Goal: Information Seeking & Learning: Learn about a topic

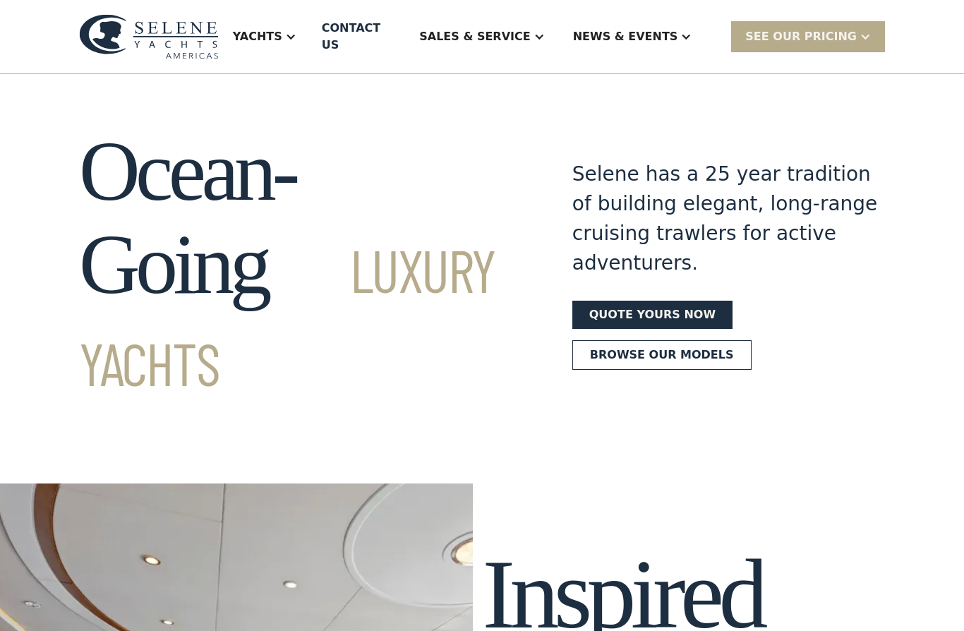
click at [311, 30] on div "Yachts" at bounding box center [265, 36] width 92 height 56
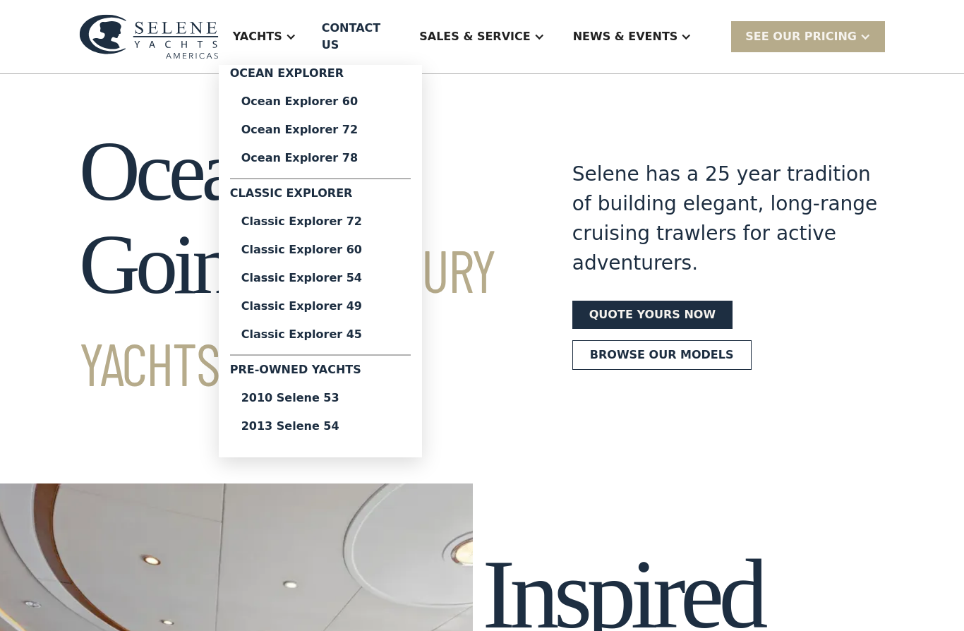
click at [385, 246] on div "Classic Explorer 60" at bounding box center [320, 249] width 158 height 11
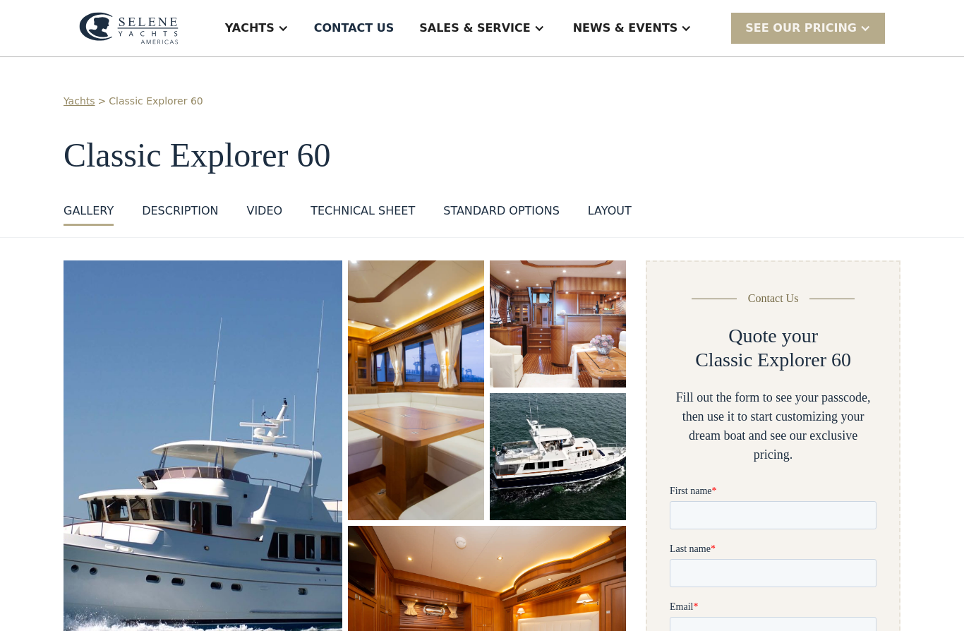
click at [679, 25] on div "News & EVENTS" at bounding box center [625, 28] width 105 height 17
click at [621, 98] on div "Events" at bounding box center [661, 98] width 181 height 11
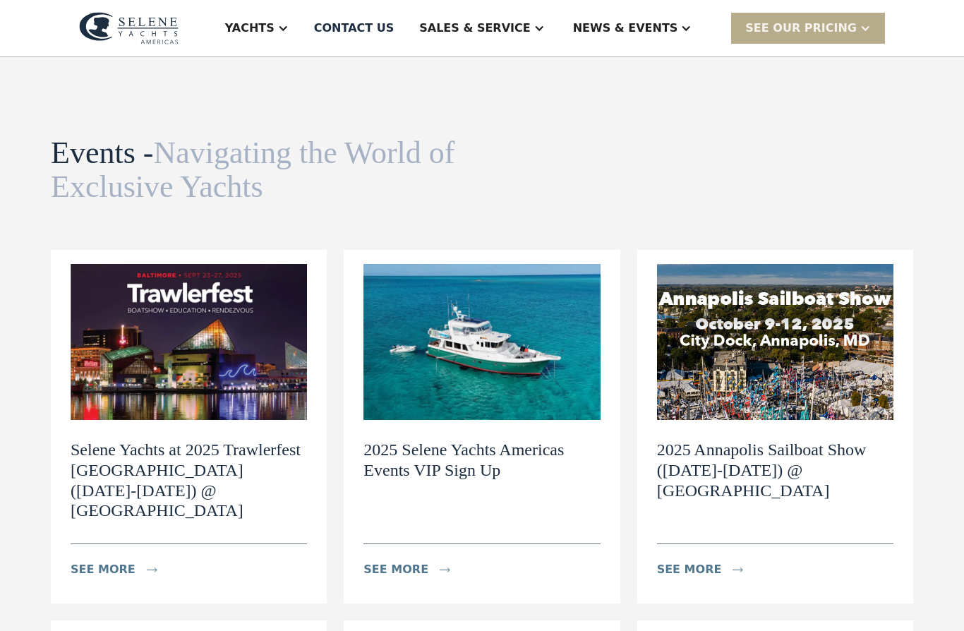
click at [657, 28] on div "News & EVENTS" at bounding box center [625, 28] width 105 height 17
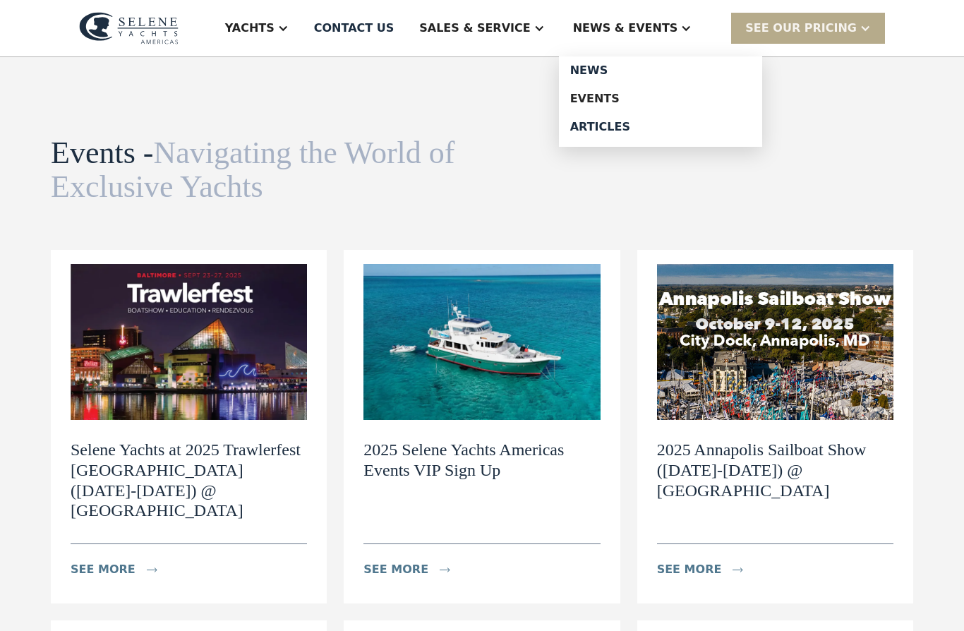
click at [633, 104] on div "Events" at bounding box center [661, 98] width 181 height 11
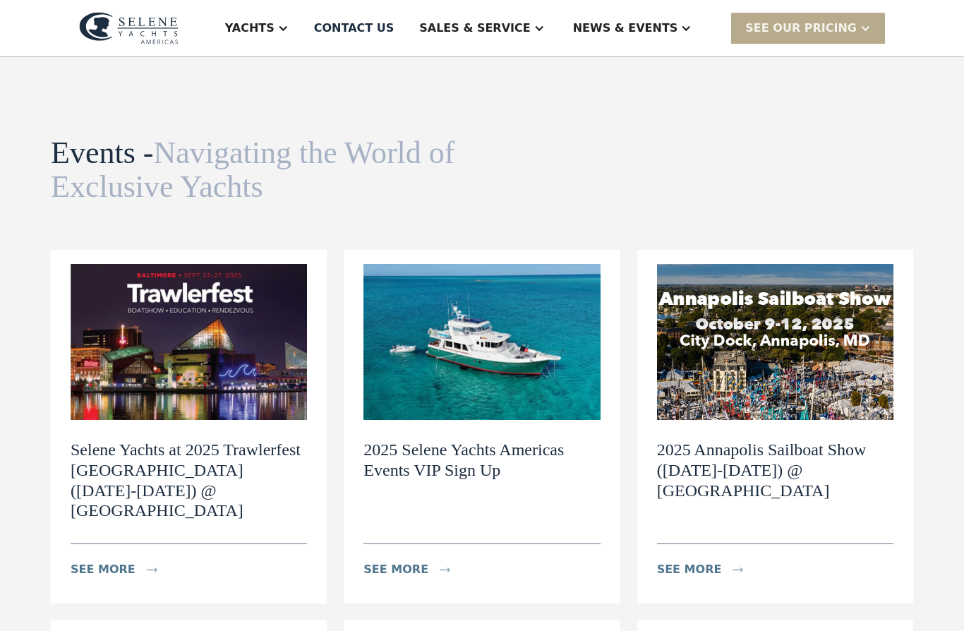
click at [682, 18] on div "News & EVENTS" at bounding box center [633, 28] width 148 height 56
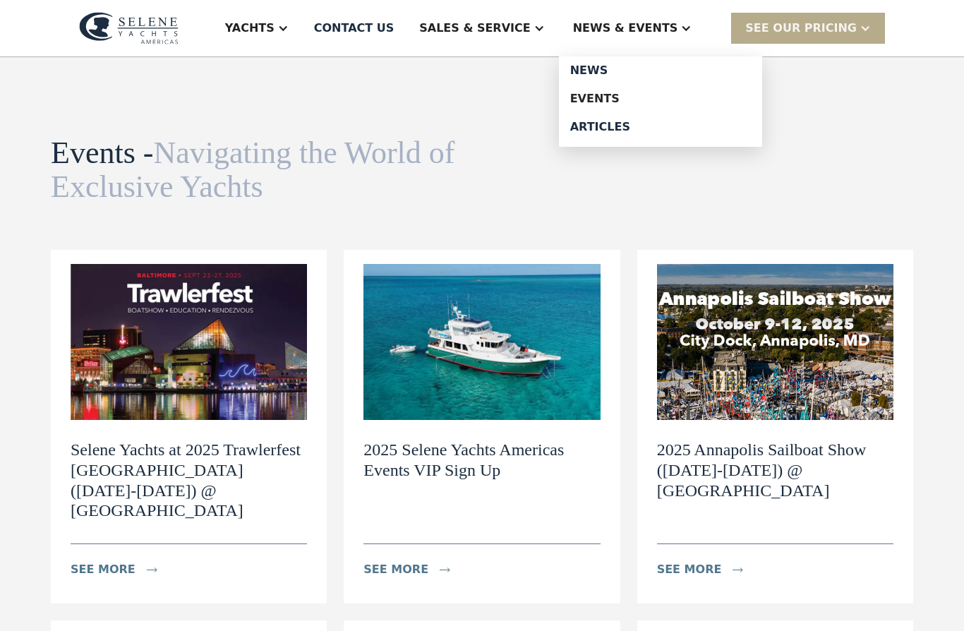
click at [631, 66] on div "News" at bounding box center [661, 70] width 181 height 11
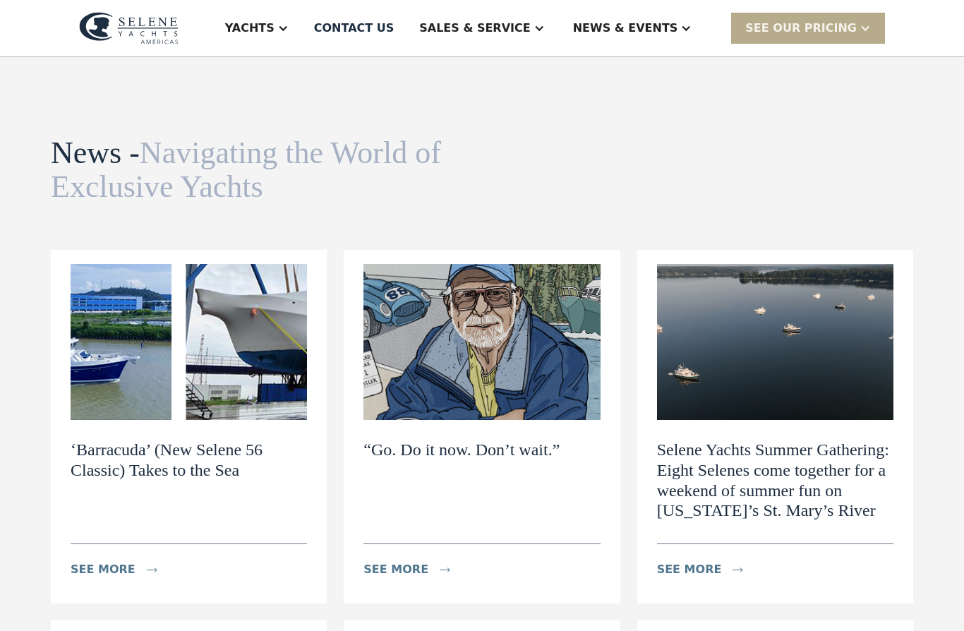
click at [536, 37] on div "Sales & Service" at bounding box center [481, 28] width 153 height 56
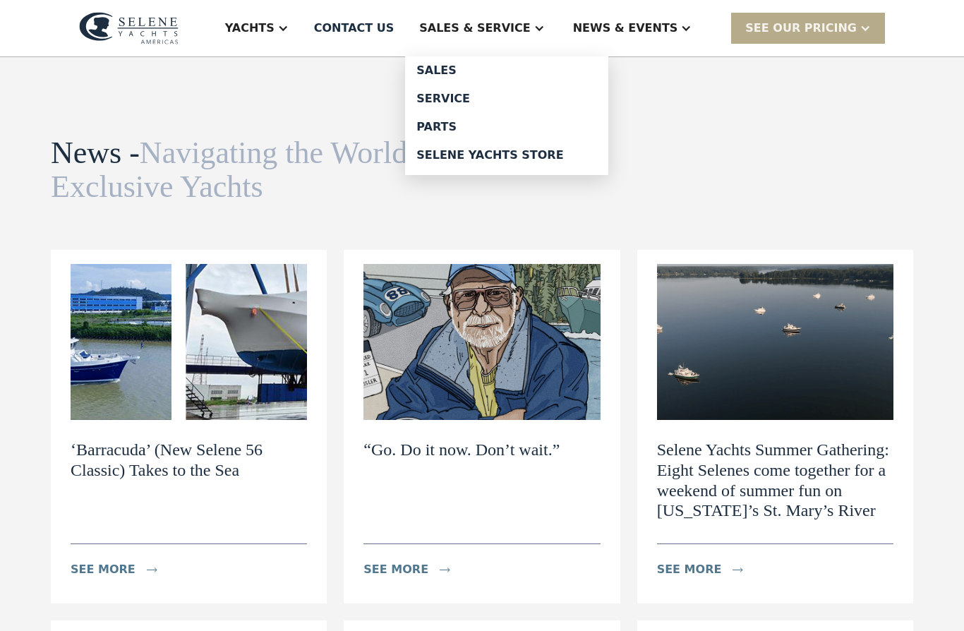
click at [515, 102] on div "Service" at bounding box center [507, 98] width 181 height 11
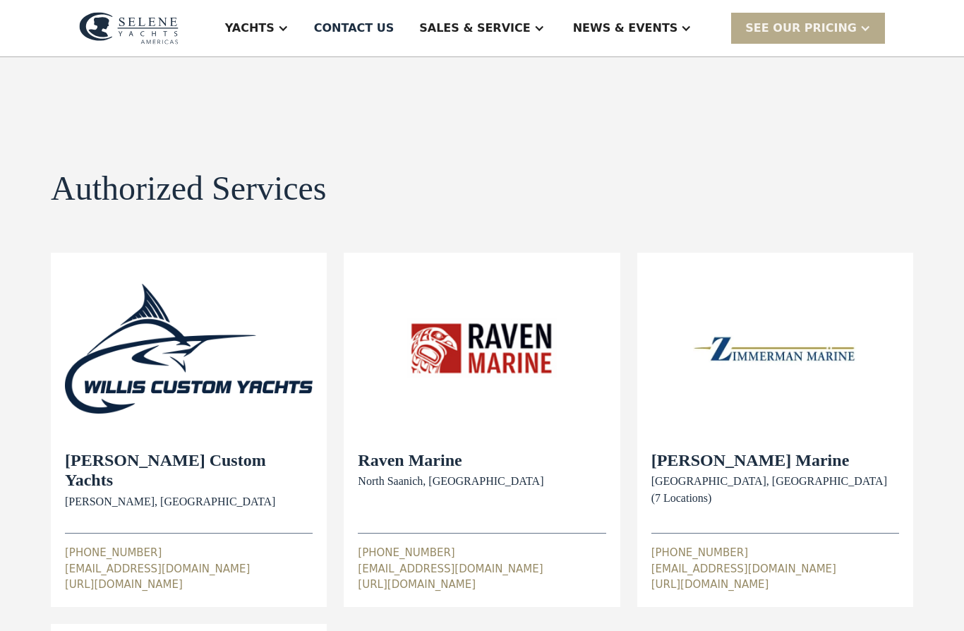
click at [664, 54] on div "News & EVENTS" at bounding box center [633, 28] width 148 height 56
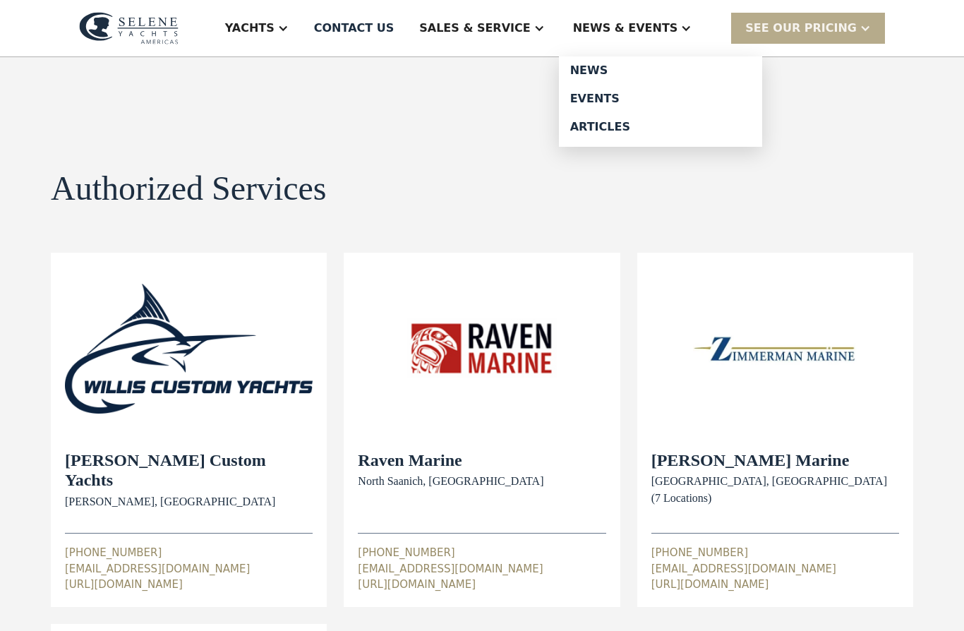
click at [659, 127] on div "Articles" at bounding box center [661, 126] width 181 height 11
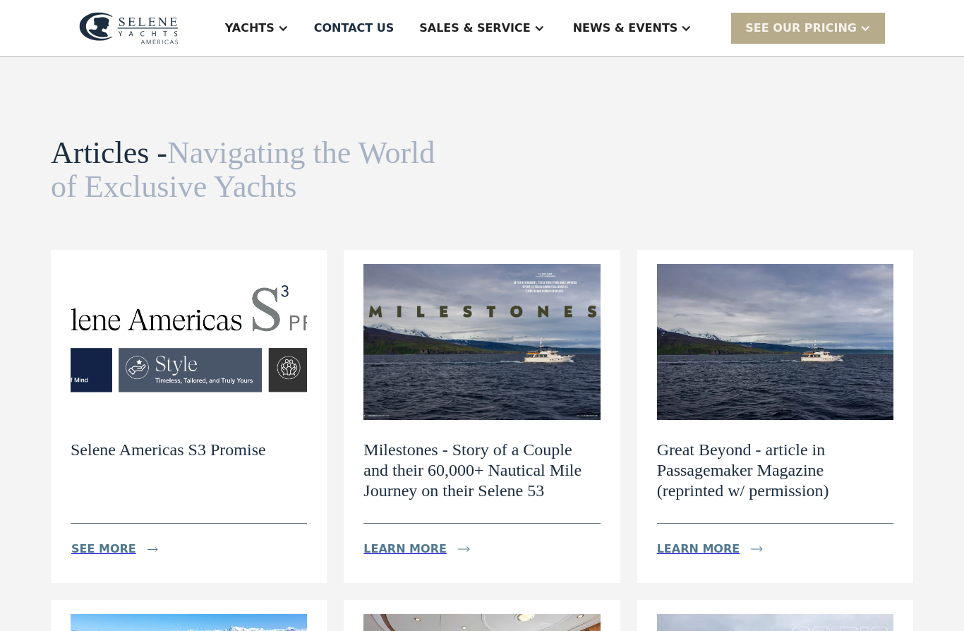
click at [97, 450] on h2 "Selene Americas S3 Promise" at bounding box center [169, 450] width 196 height 20
click at [104, 449] on h2 "Selene Americas S3 Promise" at bounding box center [169, 450] width 196 height 20
click at [102, 538] on div "see more" at bounding box center [123, 549] width 105 height 28
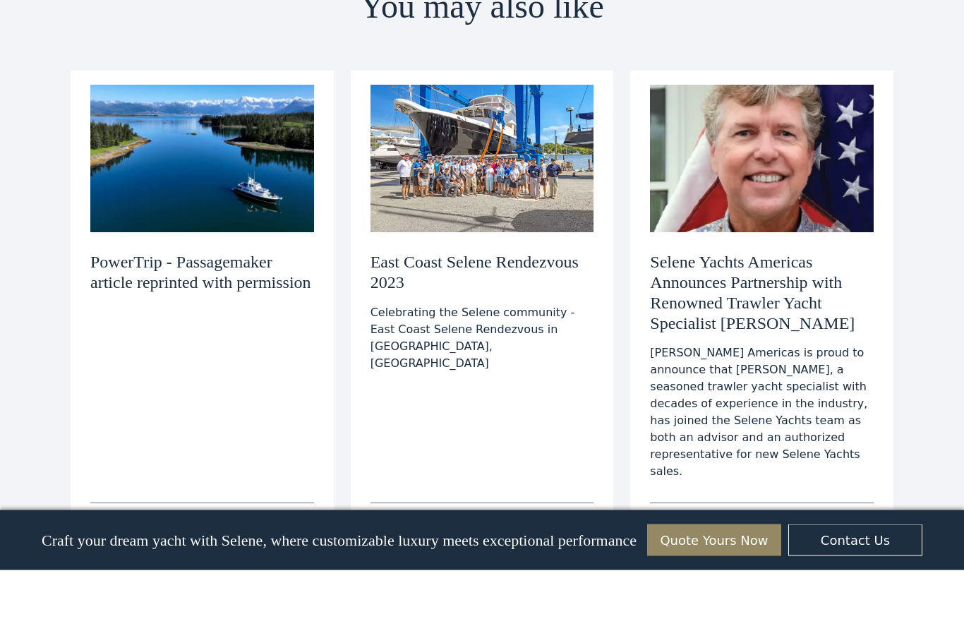
scroll to position [5190, 0]
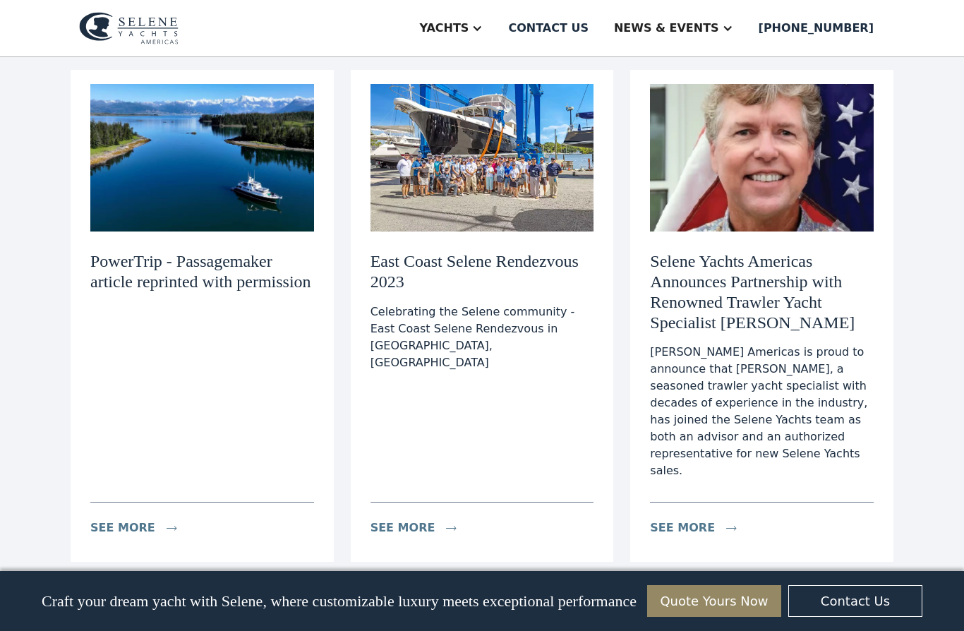
click at [585, 28] on div "Contact us" at bounding box center [548, 28] width 80 height 17
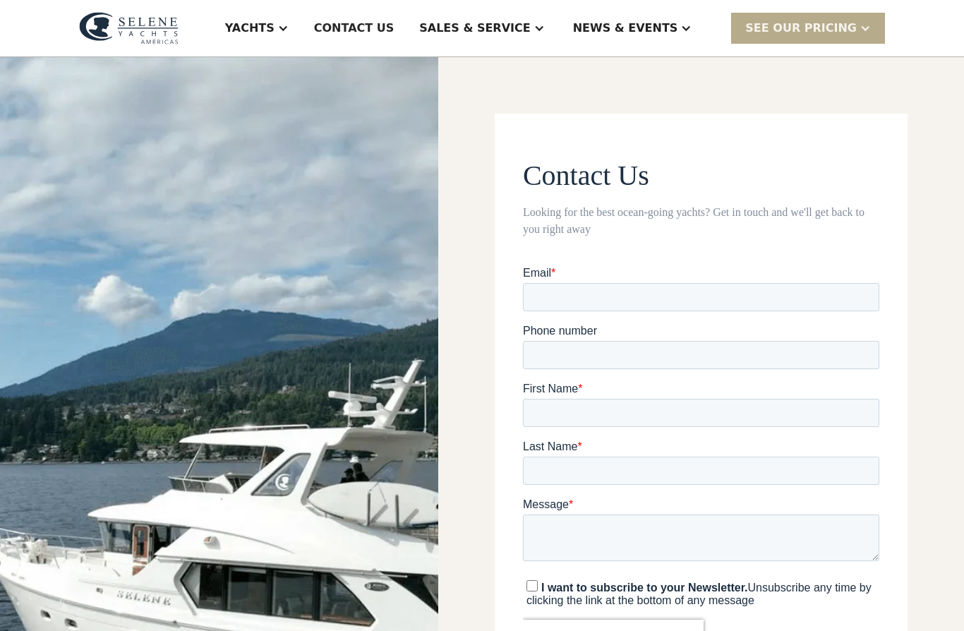
click at [275, 23] on div "Yachts" at bounding box center [249, 28] width 49 height 17
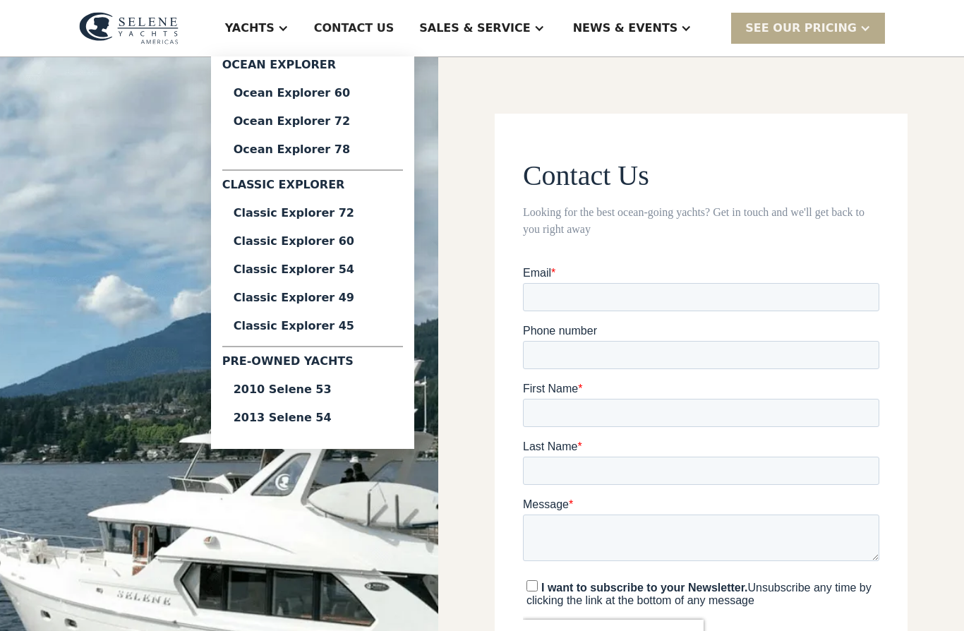
click at [379, 237] on div "Classic Explorer 60" at bounding box center [313, 241] width 158 height 11
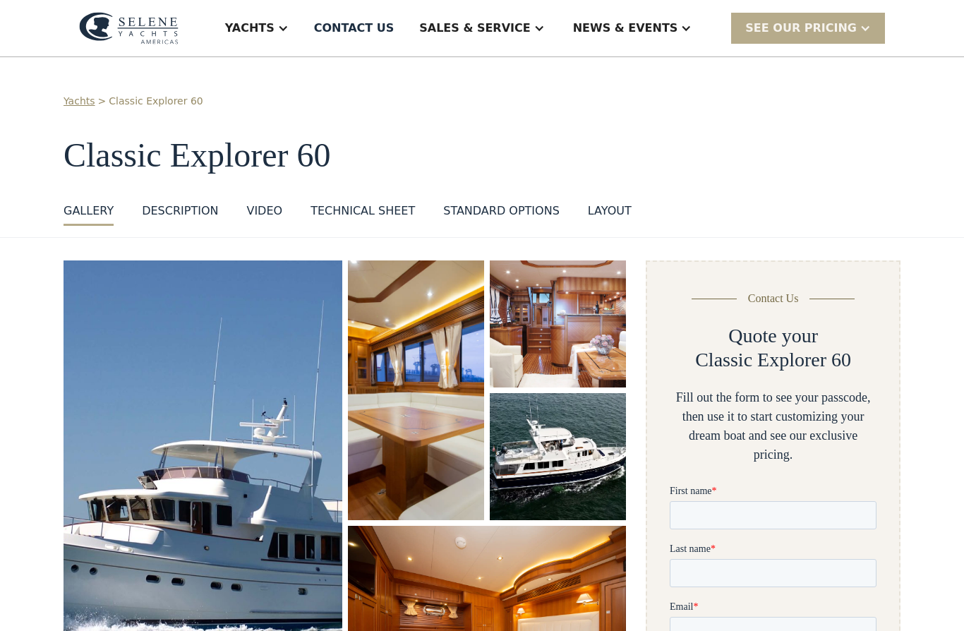
click at [656, 33] on div "News & EVENTS" at bounding box center [625, 28] width 105 height 17
click at [630, 65] on div "News" at bounding box center [661, 70] width 181 height 11
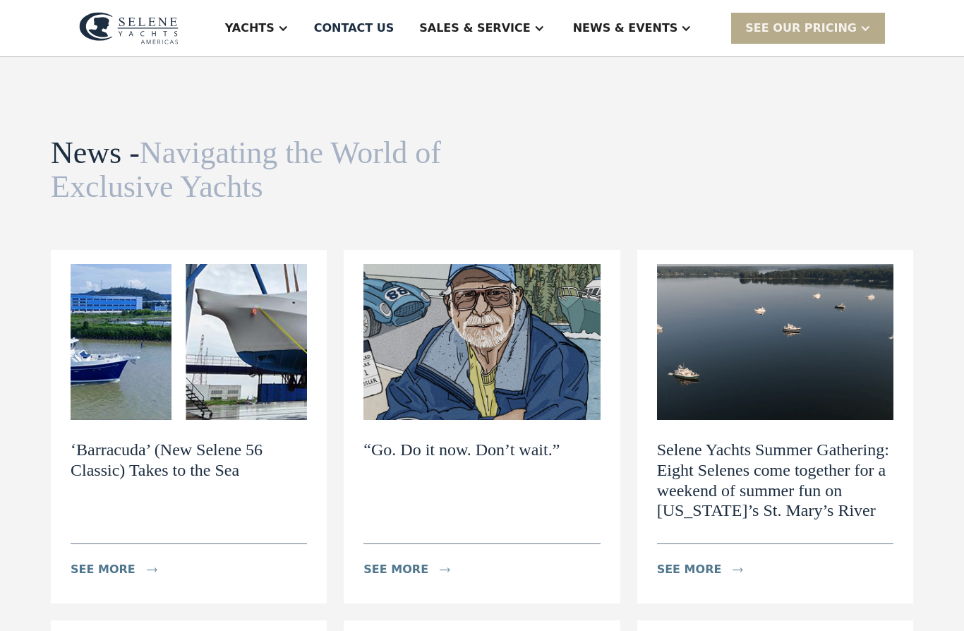
click at [275, 34] on div "Yachts" at bounding box center [249, 28] width 49 height 17
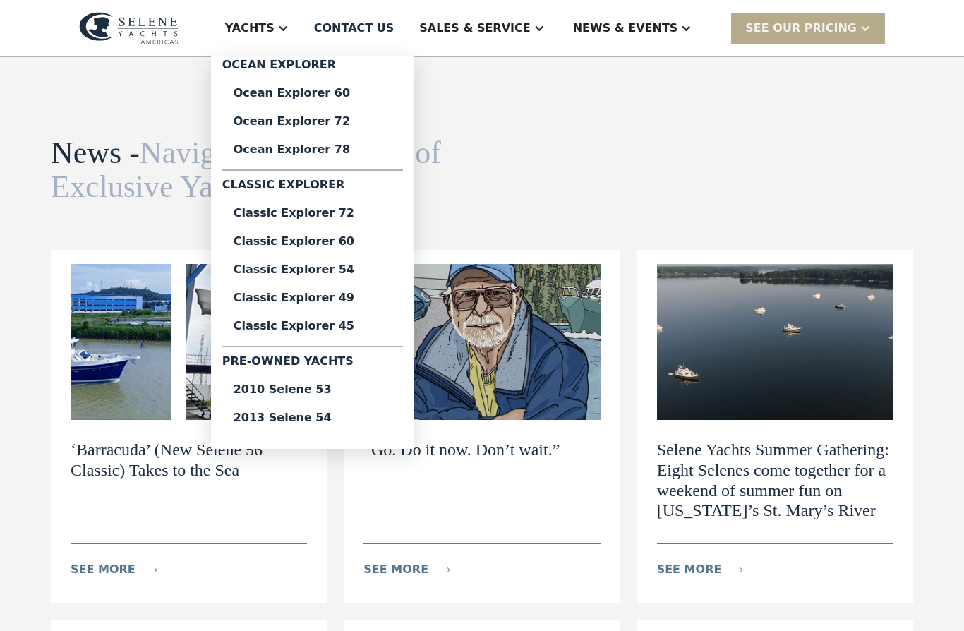
click at [388, 240] on div "Classic Explorer 60" at bounding box center [313, 241] width 158 height 11
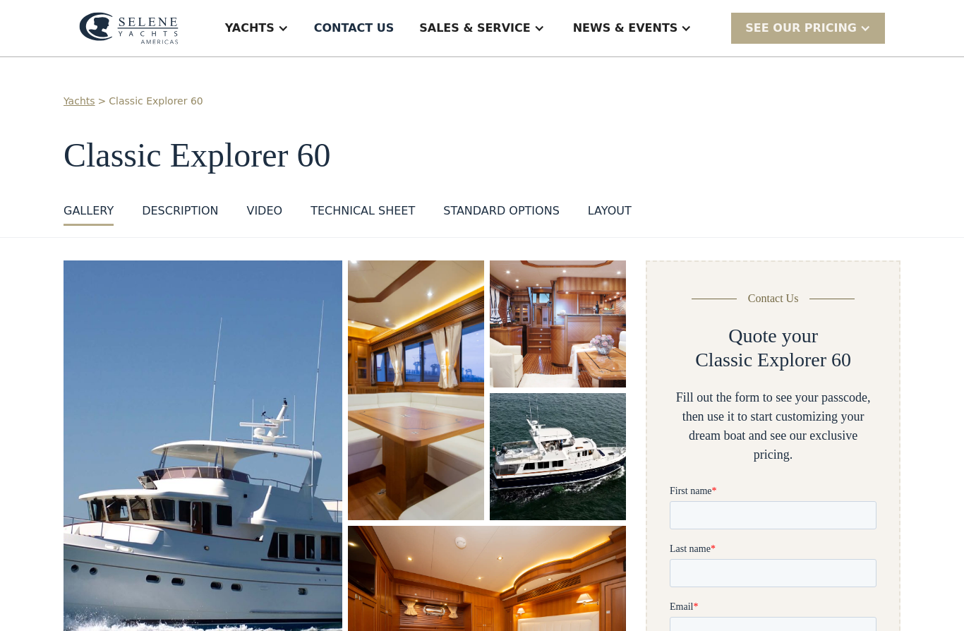
click at [679, 34] on div "News & EVENTS" at bounding box center [625, 28] width 105 height 17
click at [638, 138] on link "Articles" at bounding box center [660, 127] width 203 height 28
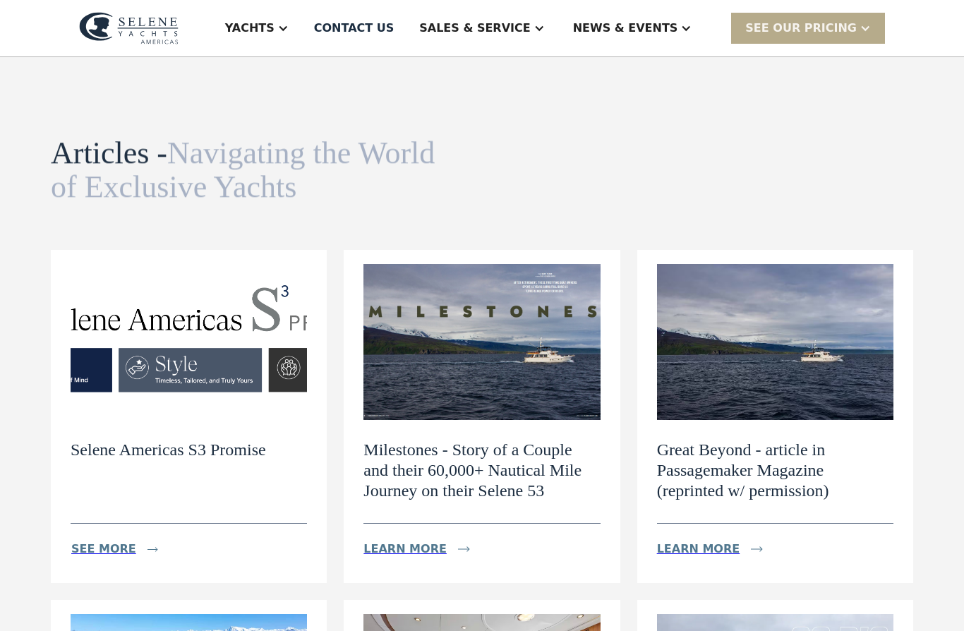
click at [781, 458] on h2 "Great Beyond - article in Passagemaker Magazine (reprinted w/ permission)" at bounding box center [775, 470] width 237 height 61
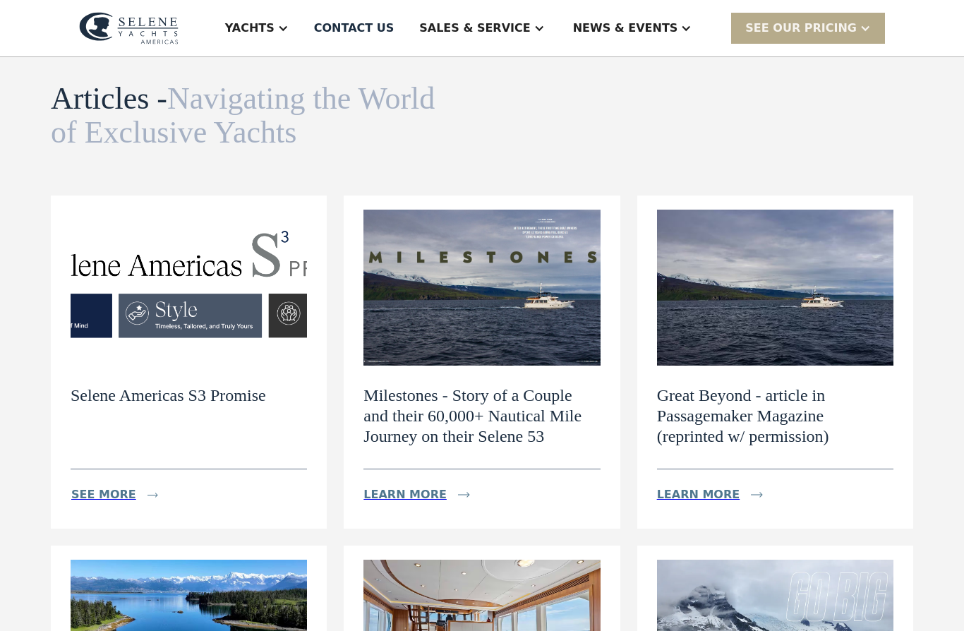
scroll to position [54, 0]
click at [698, 482] on div "Learn more" at bounding box center [719, 495] width 124 height 28
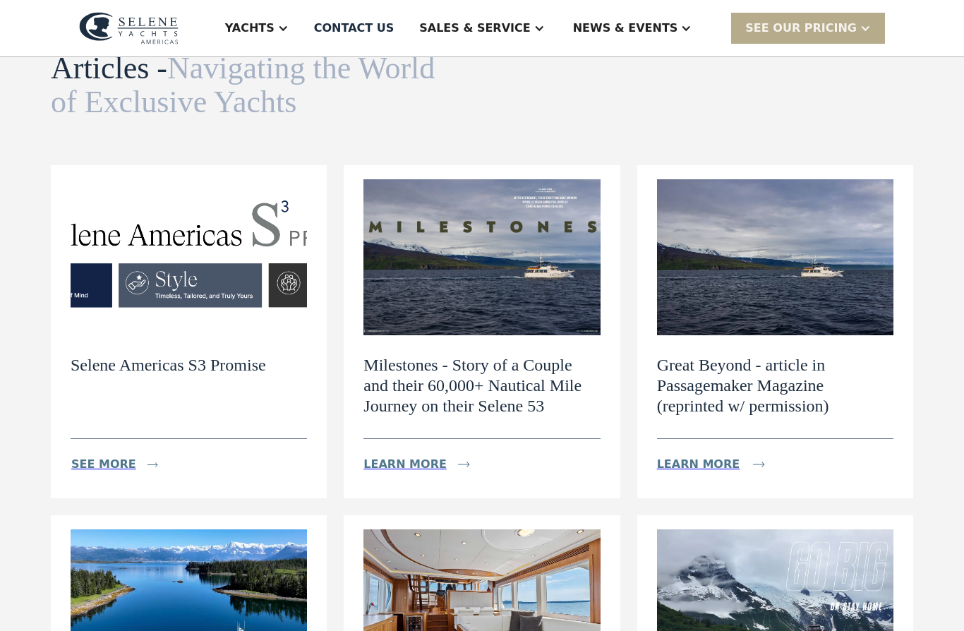
click at [829, 37] on div "SEE Our Pricing" at bounding box center [808, 28] width 154 height 30
click at [275, 29] on div "Yachts" at bounding box center [249, 28] width 49 height 17
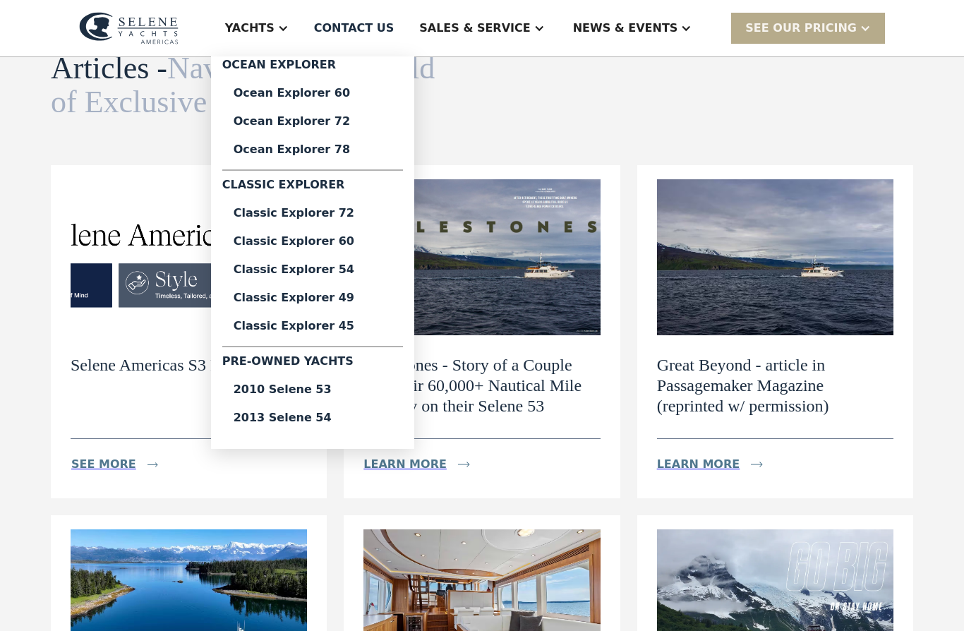
click at [377, 251] on link "Classic Explorer 60" at bounding box center [312, 241] width 181 height 28
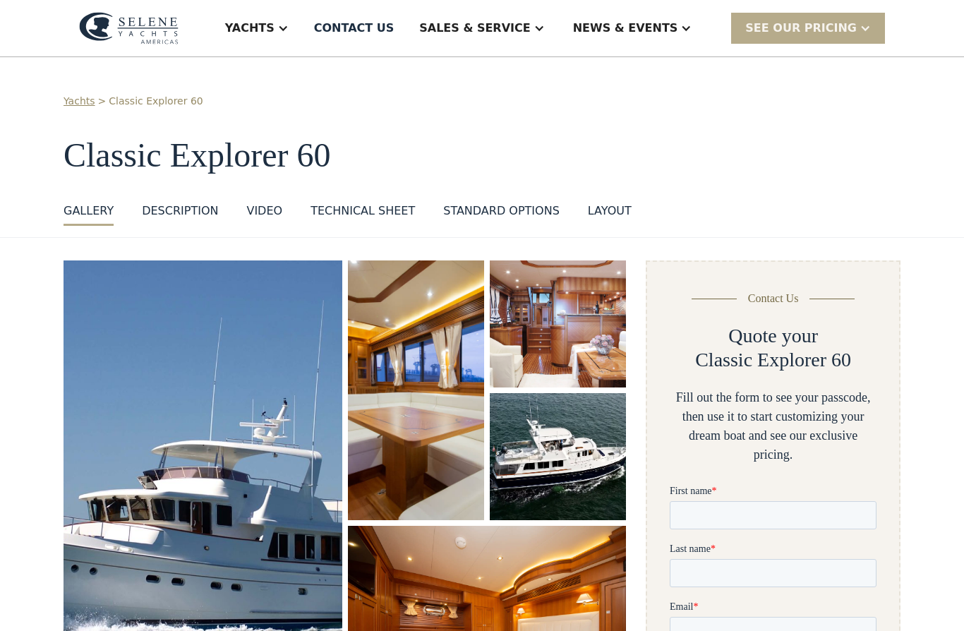
click at [692, 29] on div at bounding box center [686, 28] width 11 height 11
click at [628, 106] on link "Events" at bounding box center [660, 99] width 203 height 28
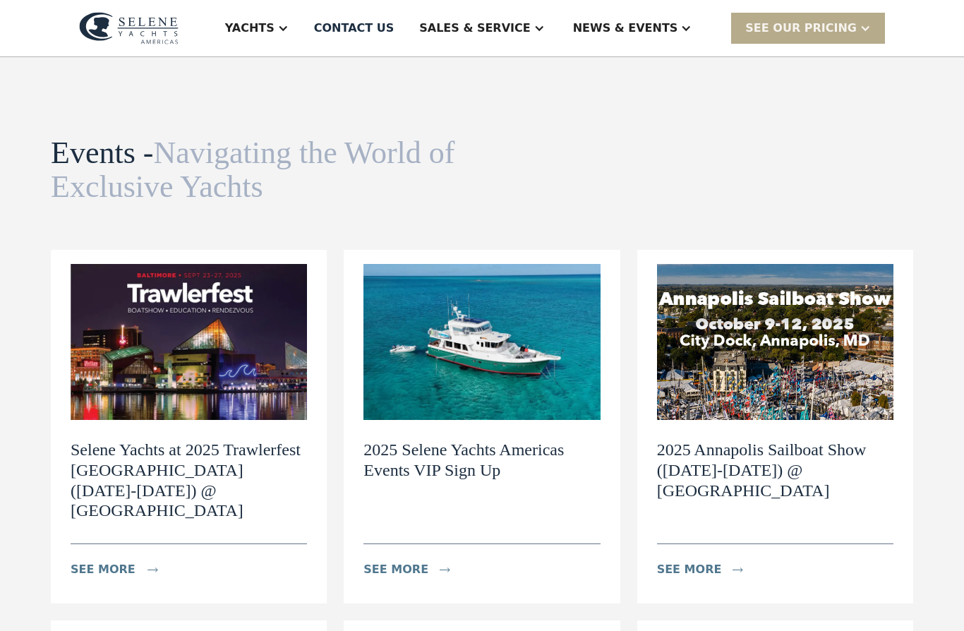
click at [102, 561] on div "see more" at bounding box center [103, 569] width 65 height 17
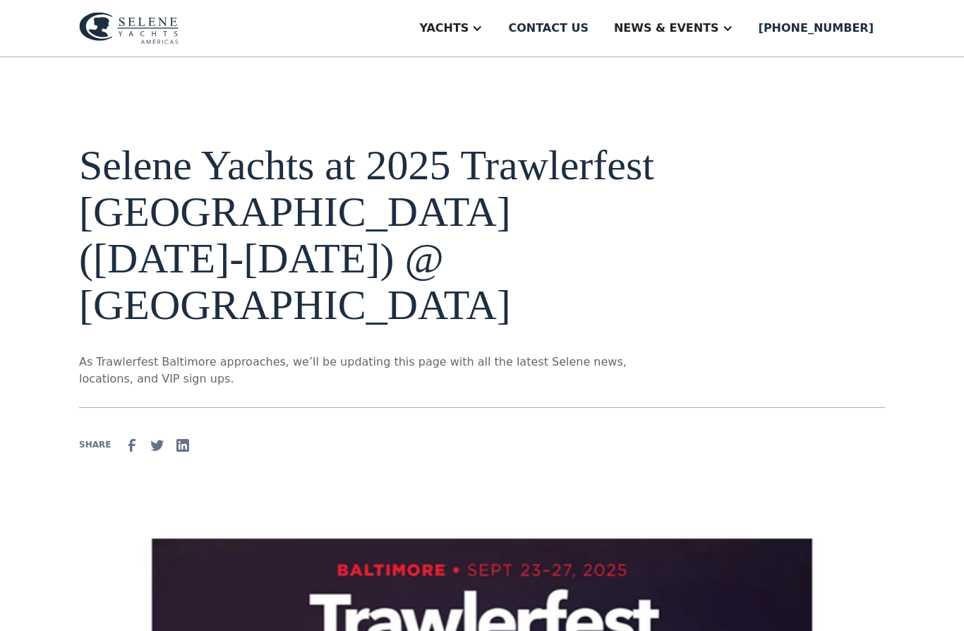
click at [469, 22] on div "Yachts" at bounding box center [443, 28] width 49 height 17
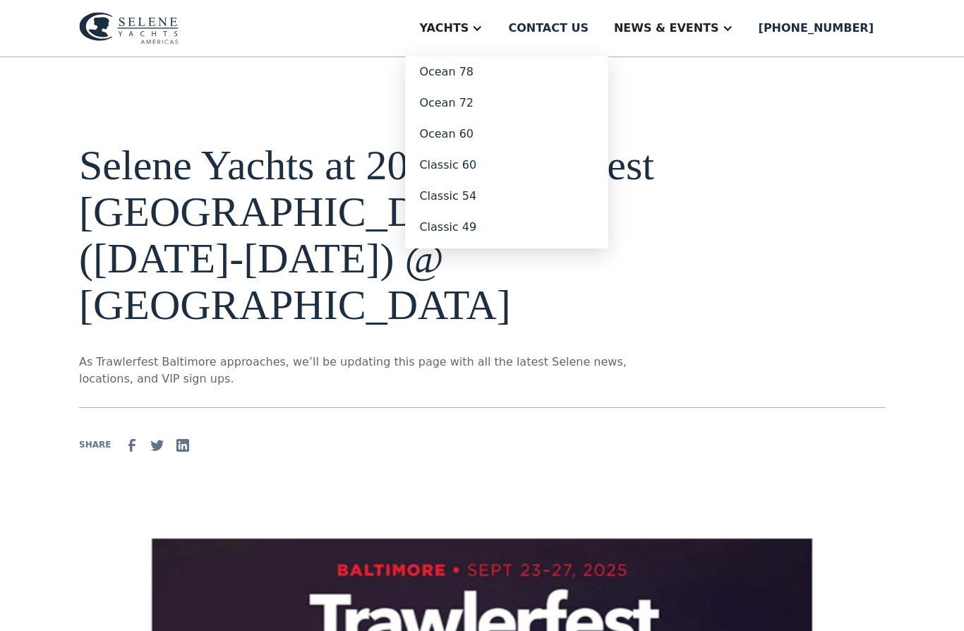
click at [474, 197] on link "Classic 54" at bounding box center [506, 196] width 203 height 31
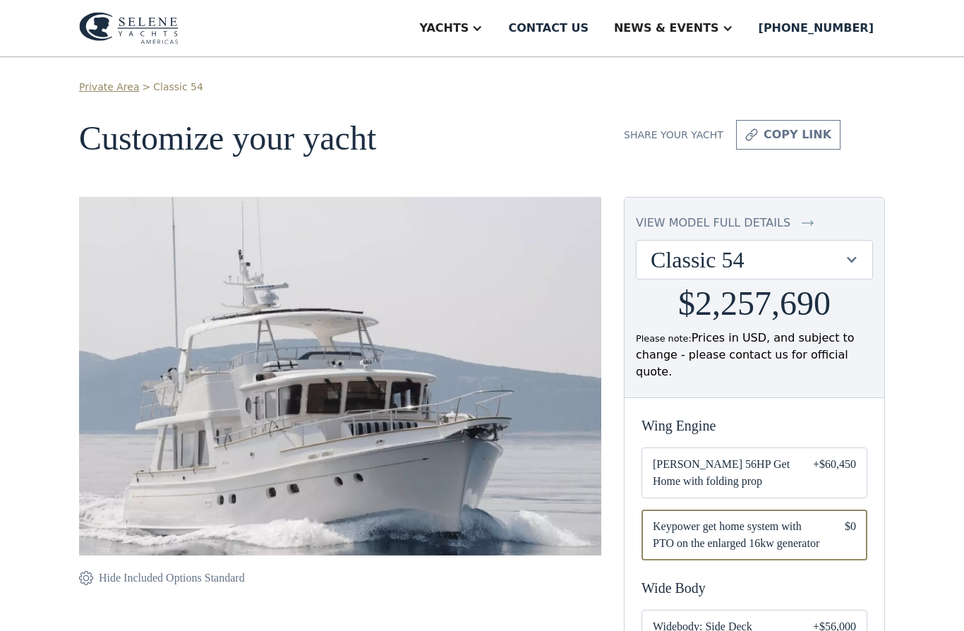
click at [835, 262] on div "Classic 54" at bounding box center [747, 259] width 193 height 27
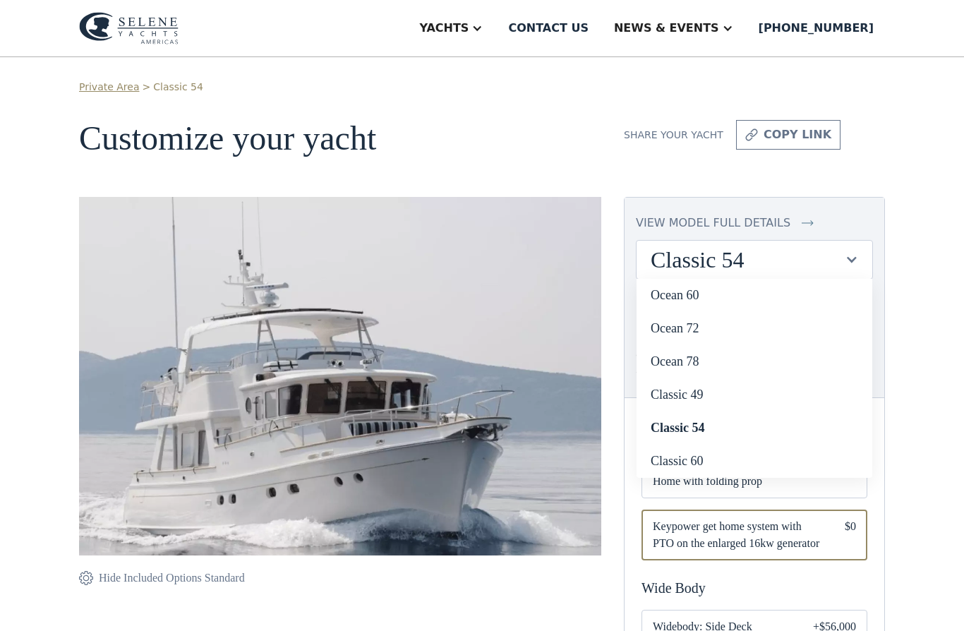
click at [780, 298] on link "Ocean 60" at bounding box center [755, 295] width 236 height 33
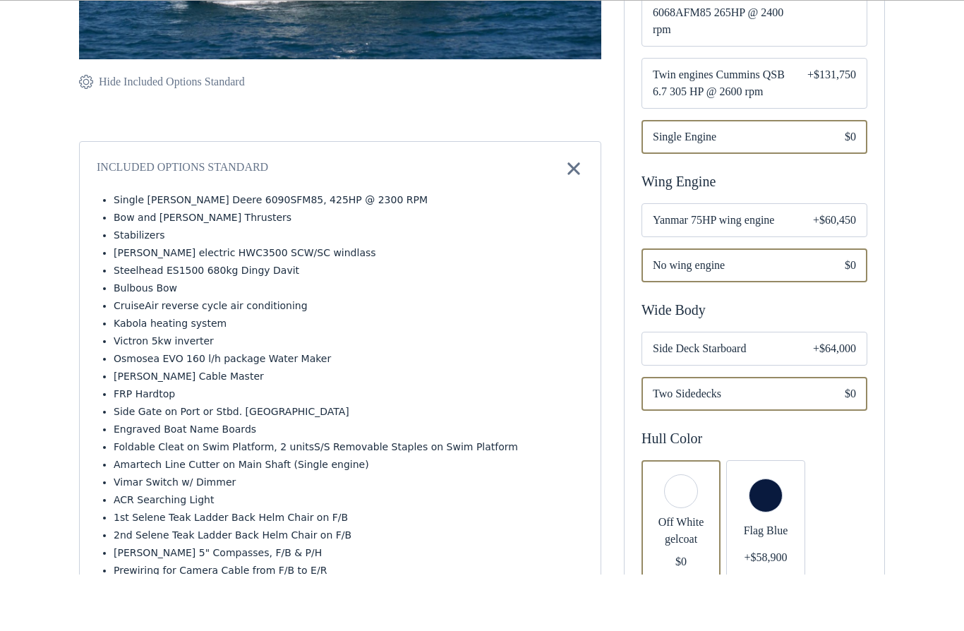
scroll to position [491, 0]
